Goal: Task Accomplishment & Management: Use online tool/utility

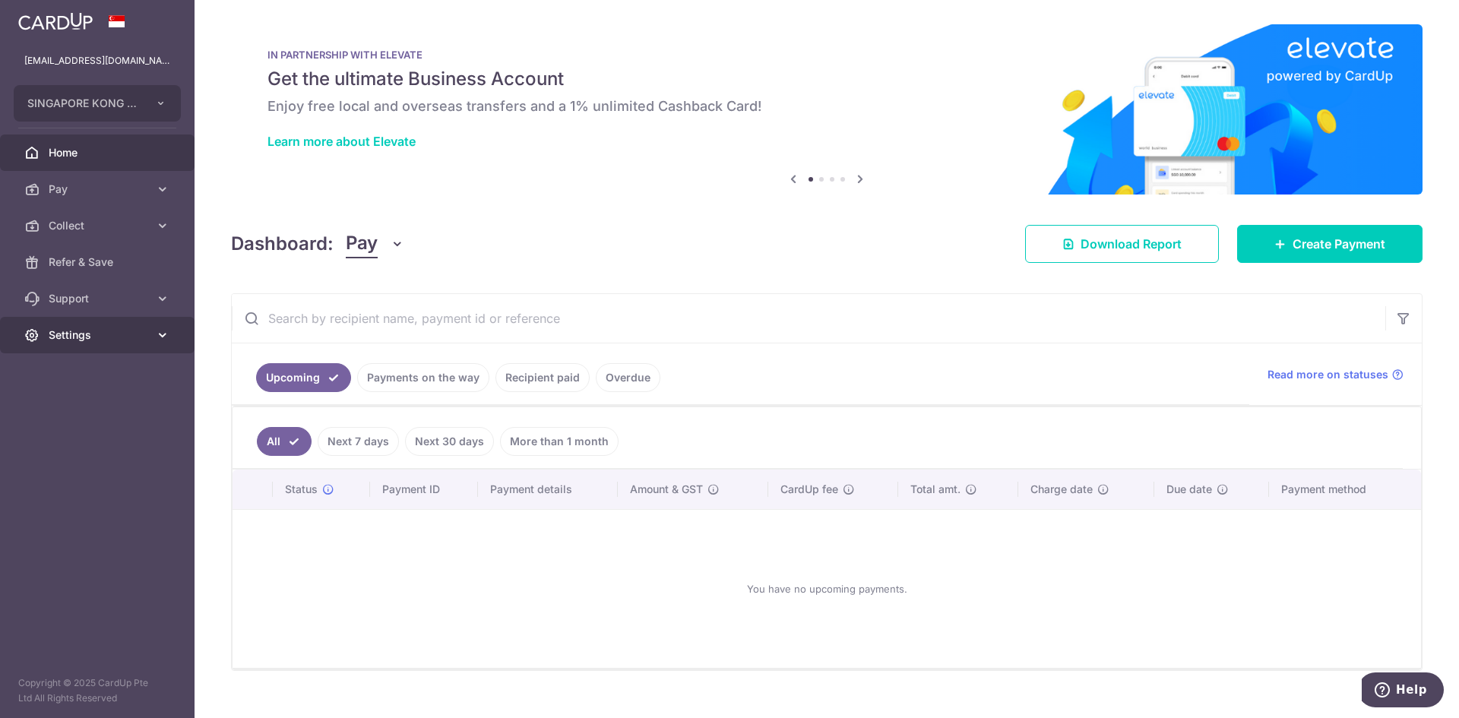
click at [65, 335] on span "Settings" at bounding box center [99, 334] width 100 height 15
click at [56, 413] on span "Logout" at bounding box center [99, 407] width 100 height 15
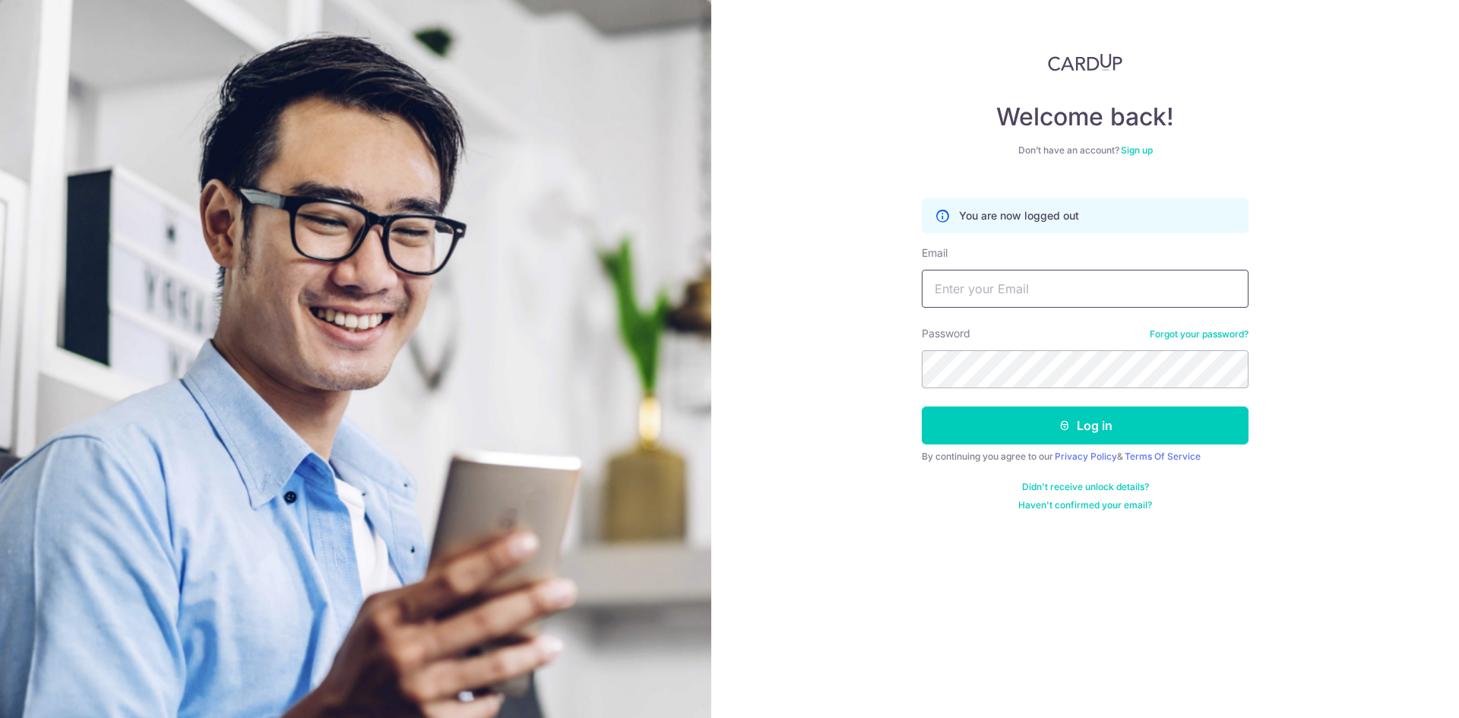
click at [993, 305] on input "Email" at bounding box center [1084, 289] width 327 height 38
type input "[EMAIL_ADDRESS][DOMAIN_NAME]"
click at [1029, 435] on button "Log in" at bounding box center [1084, 425] width 327 height 38
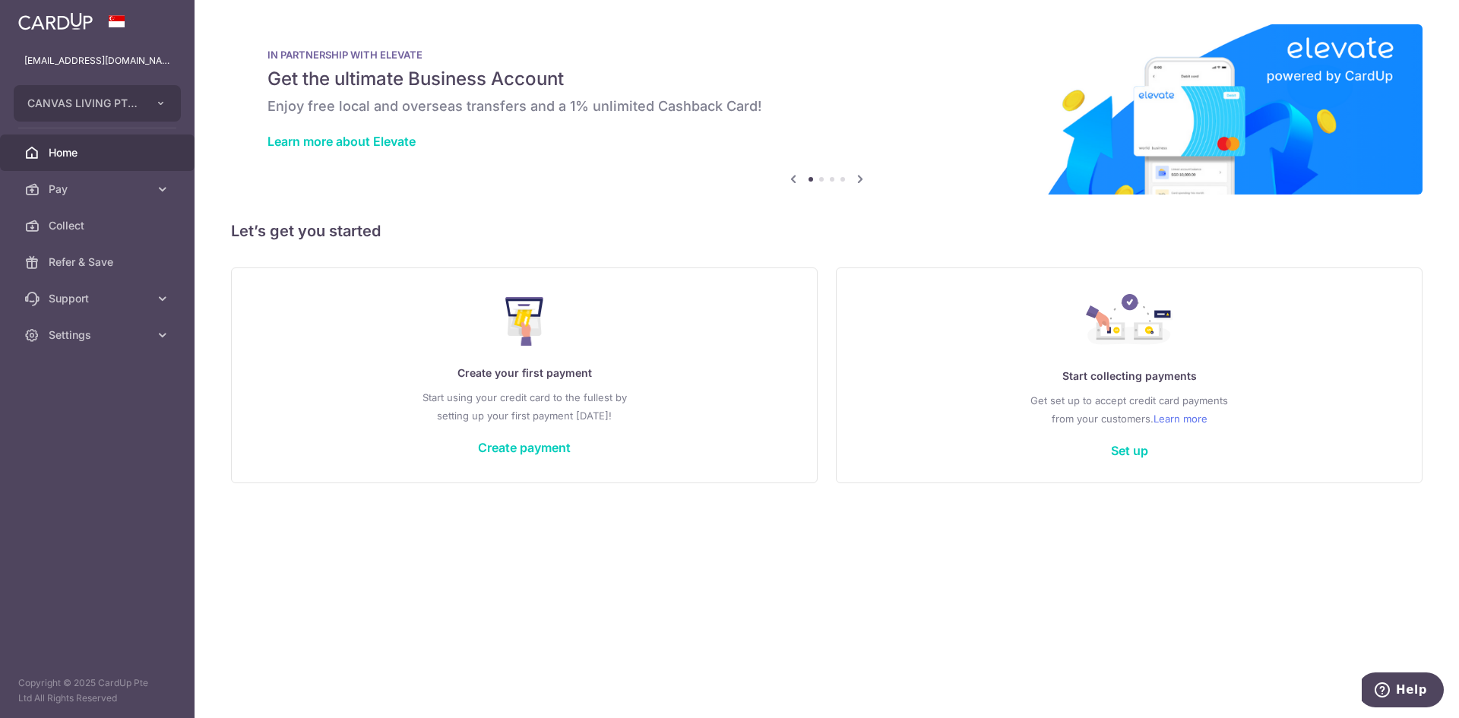
click at [508, 401] on p "Start using your credit card to the fullest by setting up your first payment to…" at bounding box center [524, 406] width 524 height 36
click at [515, 452] on link "Create payment" at bounding box center [524, 447] width 93 height 15
